Goal: Transaction & Acquisition: Download file/media

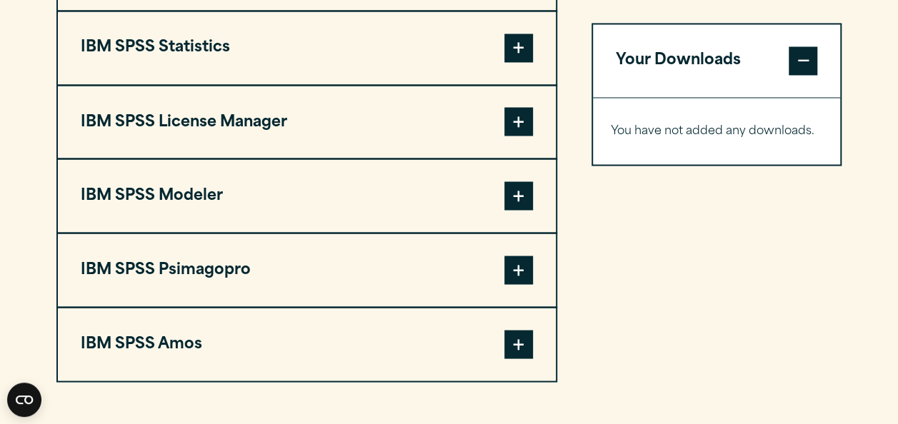
scroll to position [1214, 0]
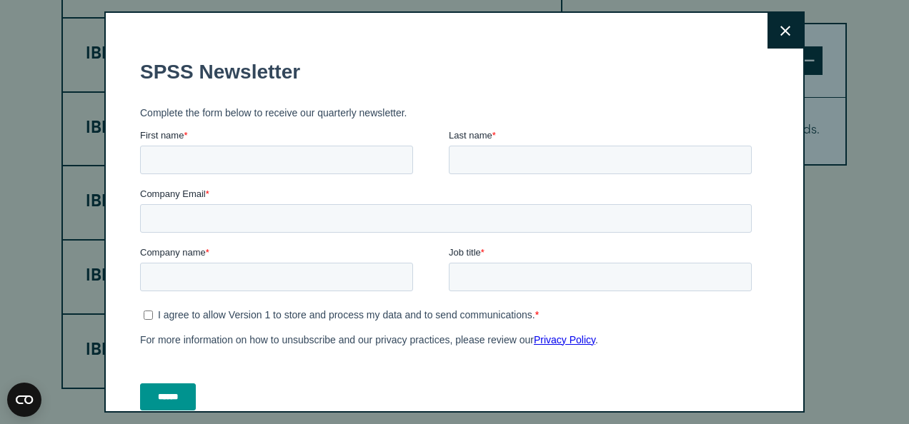
drag, startPoint x: 903, startPoint y: 194, endPoint x: 862, endPoint y: 197, distance: 41.5
click at [862, 197] on html "Consent Details [#IABV2SETTINGS#] About This website uses cookies We use cookie…" at bounding box center [454, 183] width 909 height 2795
click at [780, 30] on icon at bounding box center [785, 31] width 10 height 10
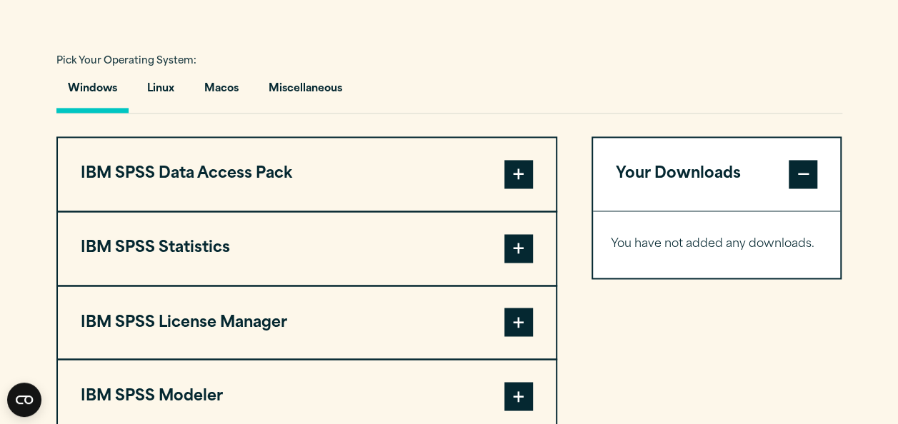
scroll to position [1072, 0]
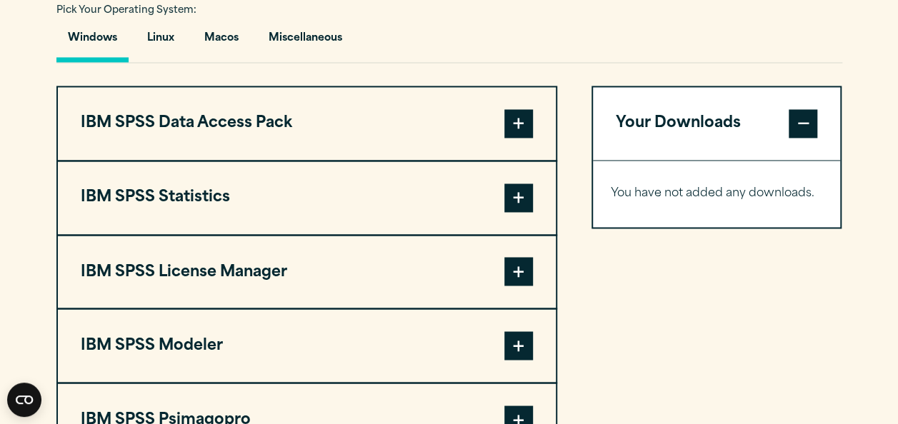
click at [521, 196] on span at bounding box center [518, 198] width 29 height 29
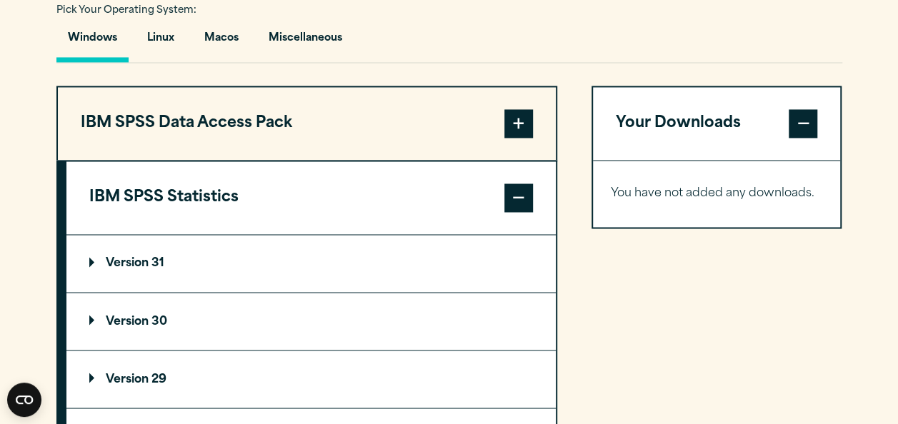
click at [121, 375] on p "Version 29" at bounding box center [127, 379] width 77 height 11
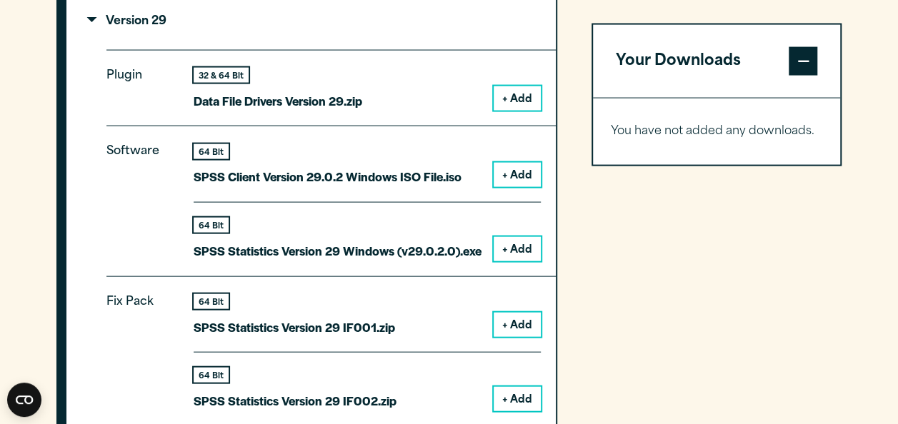
scroll to position [1440, 0]
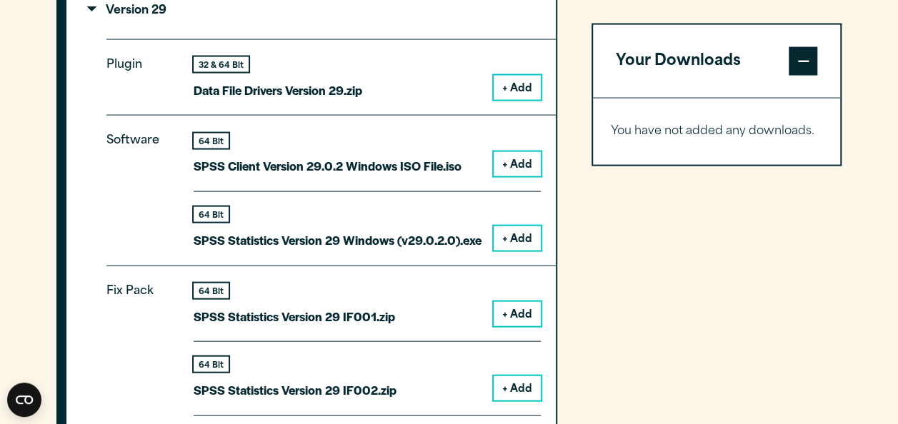
click at [510, 242] on button "+ Add" at bounding box center [517, 238] width 47 height 24
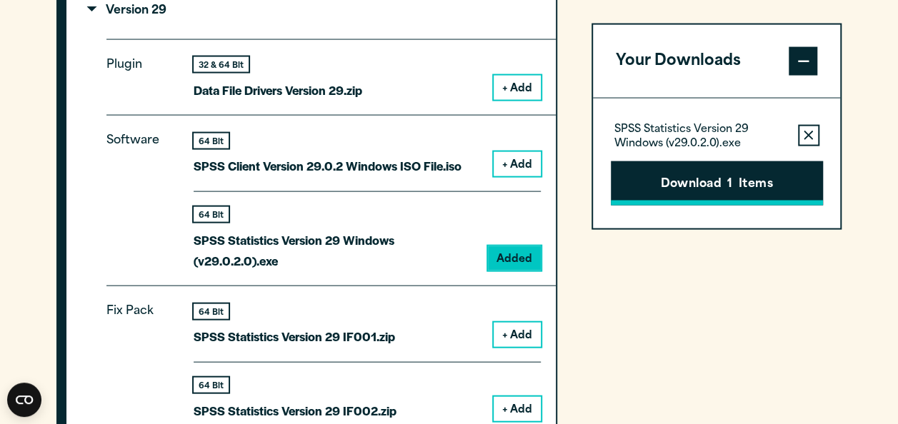
click at [708, 191] on button "Download 1 Items" at bounding box center [717, 183] width 212 height 44
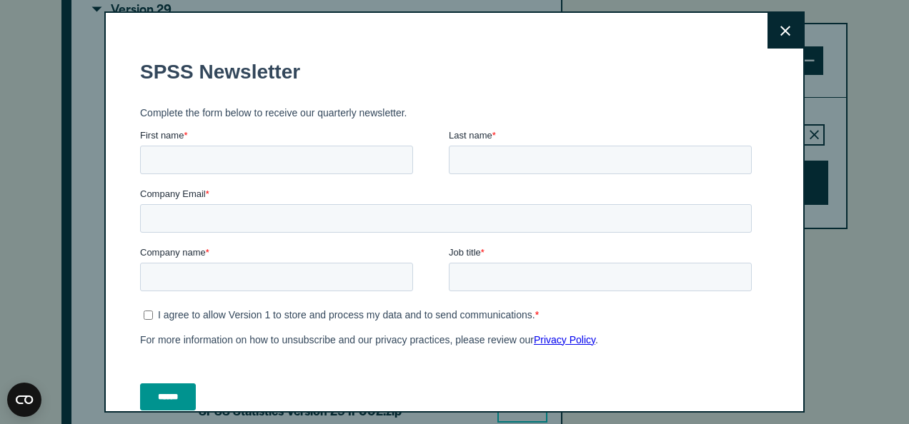
click at [767, 31] on button "Close" at bounding box center [785, 31] width 36 height 36
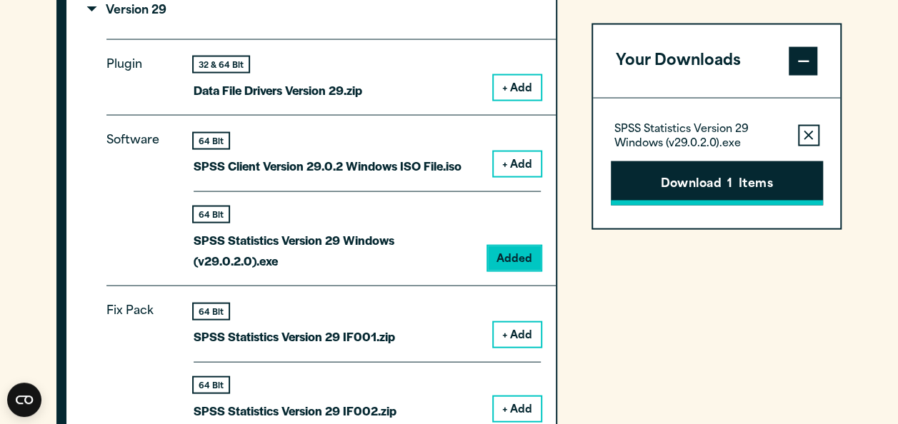
click at [696, 186] on button "Download 1 Items" at bounding box center [717, 183] width 212 height 44
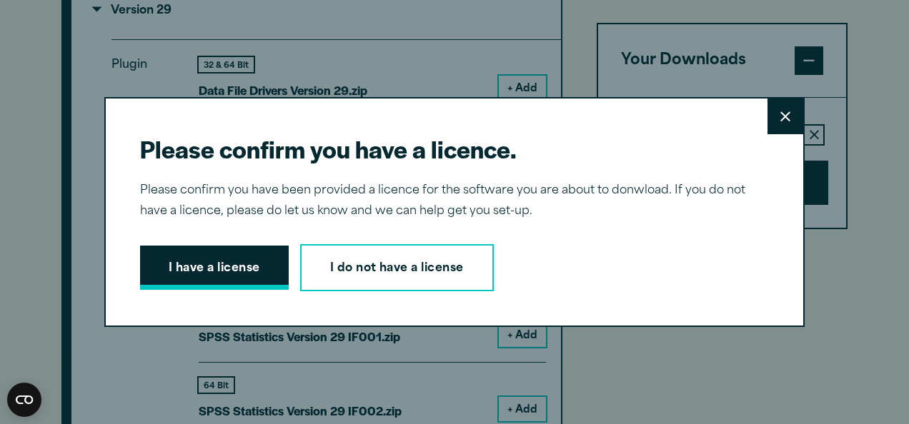
click at [189, 267] on button "I have a license" at bounding box center [214, 268] width 149 height 44
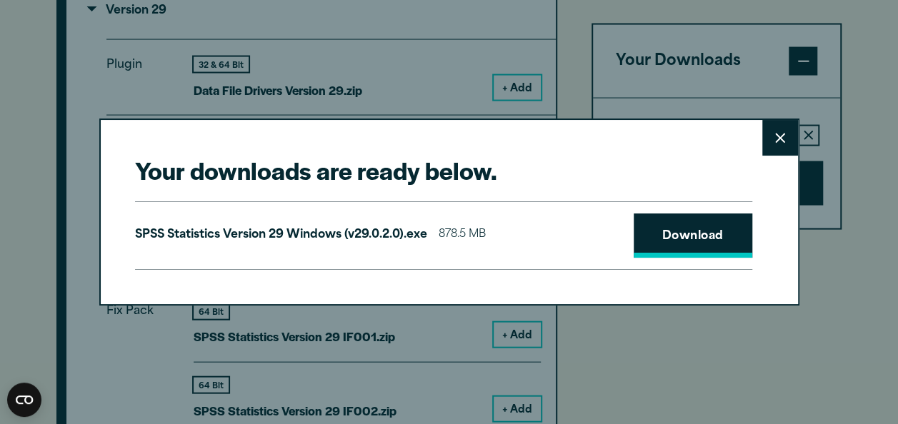
click at [709, 230] on link "Download" at bounding box center [693, 236] width 119 height 44
click at [785, 134] on button "Close" at bounding box center [780, 138] width 36 height 36
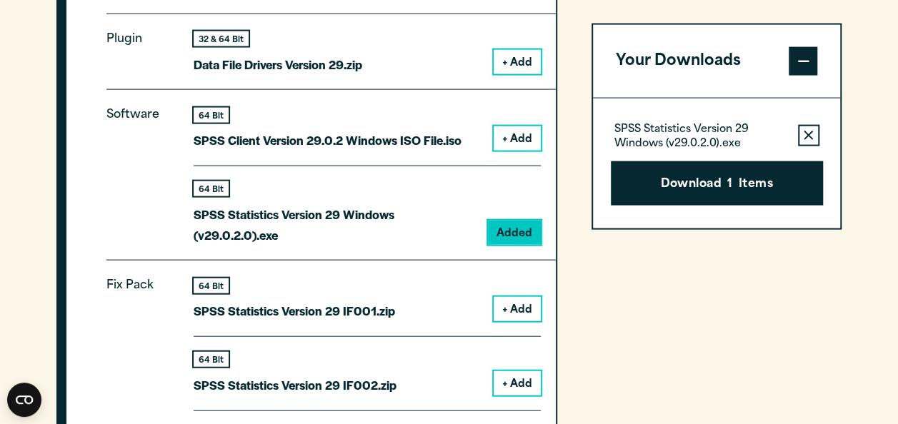
scroll to position [1444, 0]
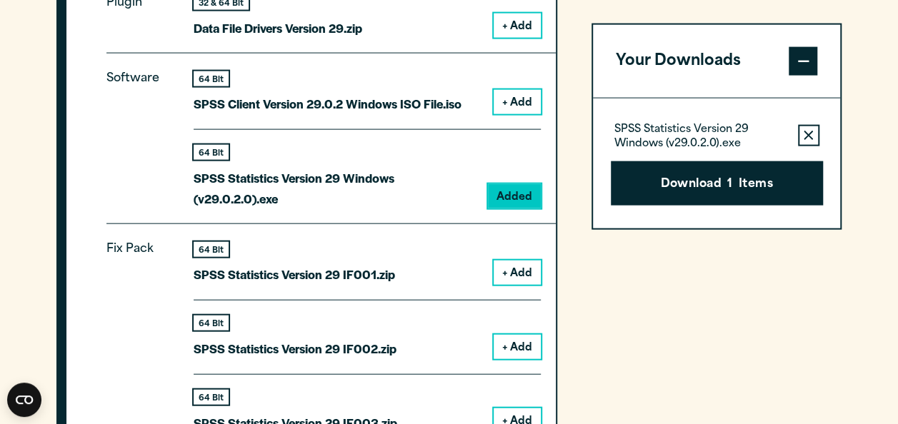
scroll to position [1507, 0]
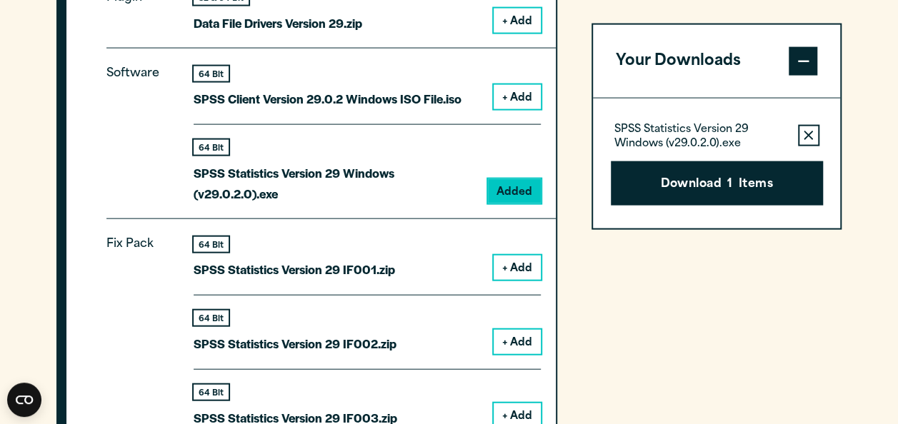
drag, startPoint x: 734, startPoint y: 1, endPoint x: 747, endPoint y: 336, distance: 335.3
drag, startPoint x: 747, startPoint y: 336, endPoint x: 637, endPoint y: 299, distance: 116.1
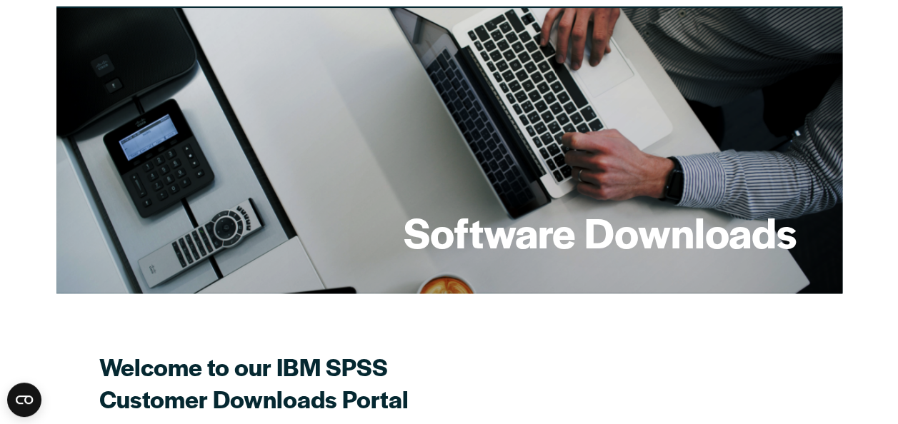
scroll to position [80, 0]
